Goal: Task Accomplishment & Management: Use online tool/utility

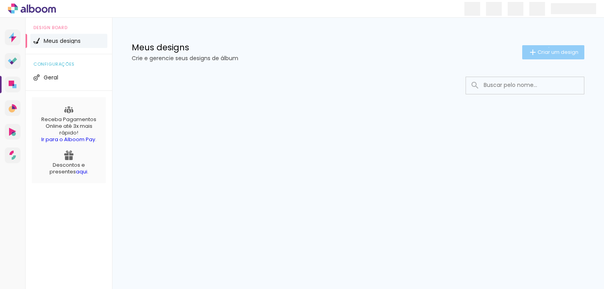
click at [548, 47] on paper-button "Criar um design" at bounding box center [553, 52] width 62 height 14
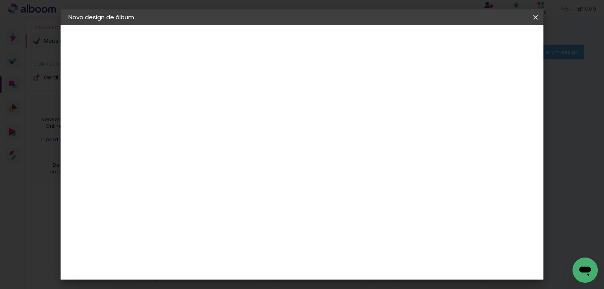
click at [197, 102] on input at bounding box center [197, 106] width 0 height 12
type input "Gui 6"
type paper-input "Gui 6"
click at [278, 41] on paper-button "Avançar" at bounding box center [258, 41] width 39 height 13
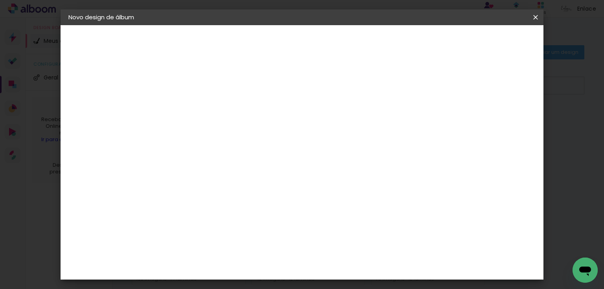
click at [211, 271] on div "Grupo Foto Sul" at bounding box center [202, 280] width 20 height 19
click at [344, 46] on paper-button "Avançar" at bounding box center [325, 41] width 39 height 13
click at [279, 169] on span "20 × 25 cm" at bounding box center [264, 179] width 29 height 21
click at [325, 35] on paper-button "Avançar" at bounding box center [306, 41] width 39 height 13
click at [488, 42] on span "Iniciar design" at bounding box center [470, 42] width 36 height 6
